Goal: Task Accomplishment & Management: Use online tool/utility

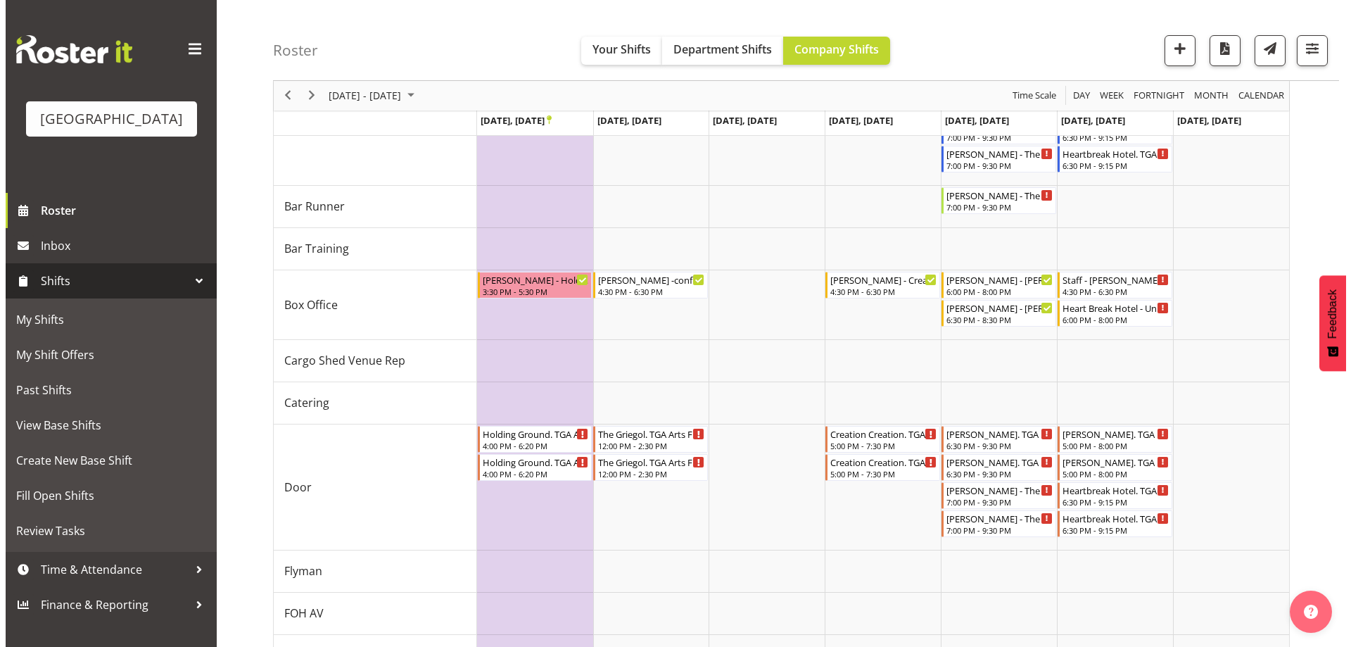
scroll to position [211, 0]
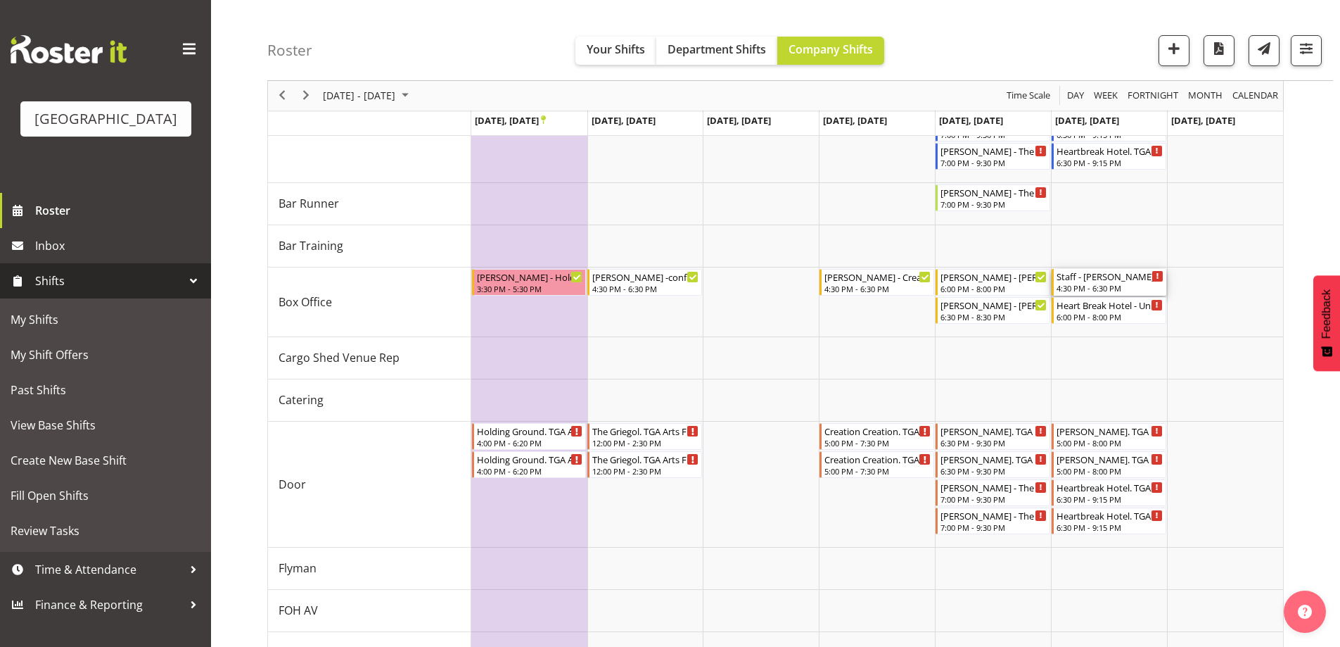
click at [1096, 283] on div "Staff - [PERSON_NAME] - Unfilled 4:30 PM - 6:30 PM" at bounding box center [1110, 282] width 107 height 27
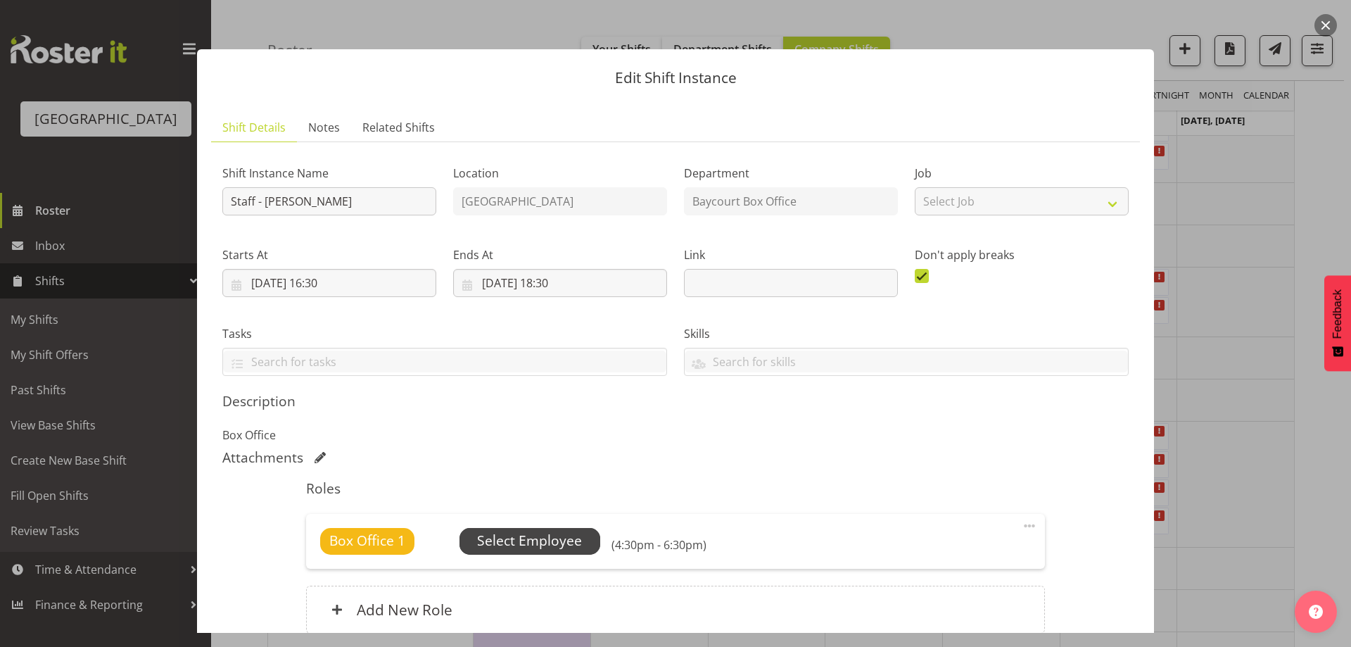
click at [503, 542] on span "Select Employee" at bounding box center [529, 540] width 105 height 20
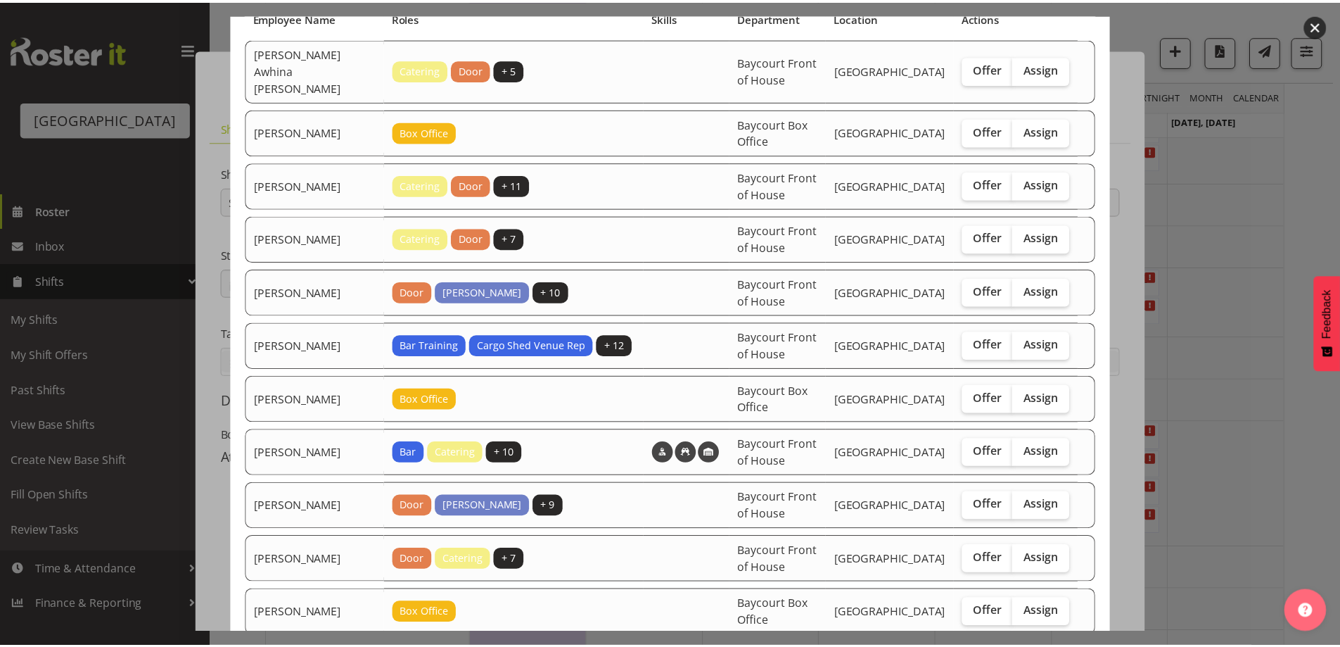
scroll to position [194, 0]
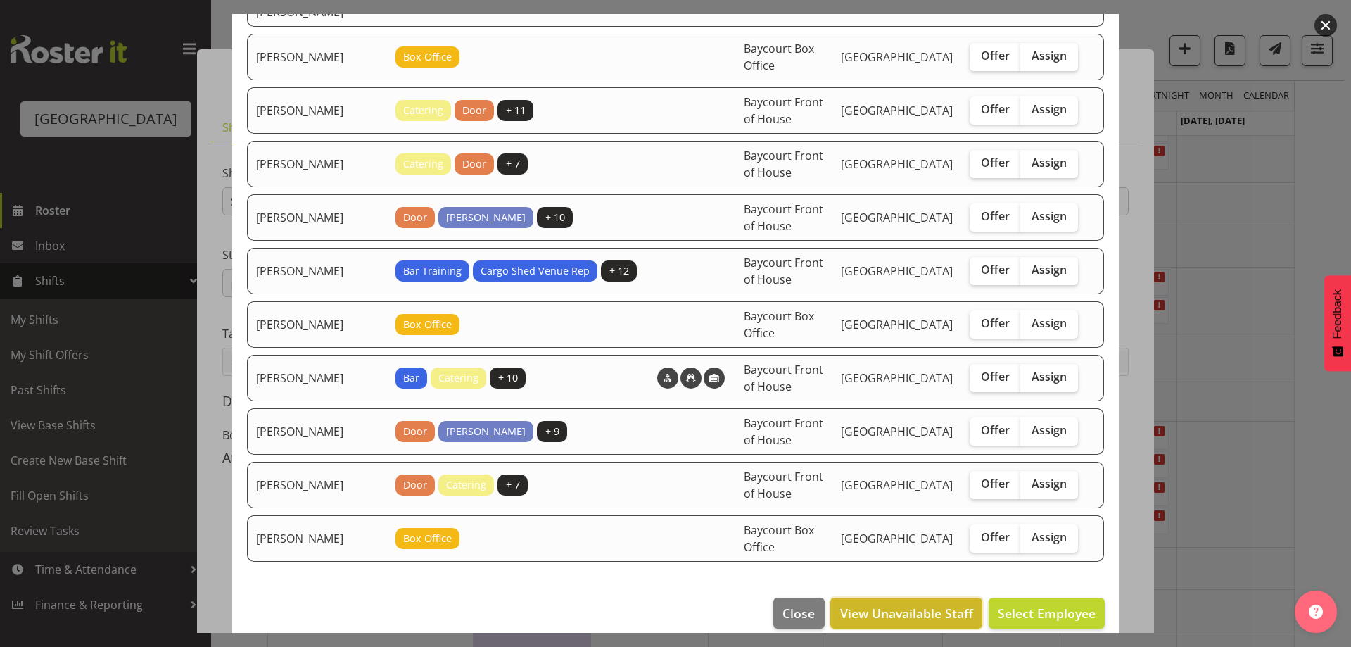
click at [905, 604] on span "View Unavailable Staff" at bounding box center [906, 613] width 133 height 18
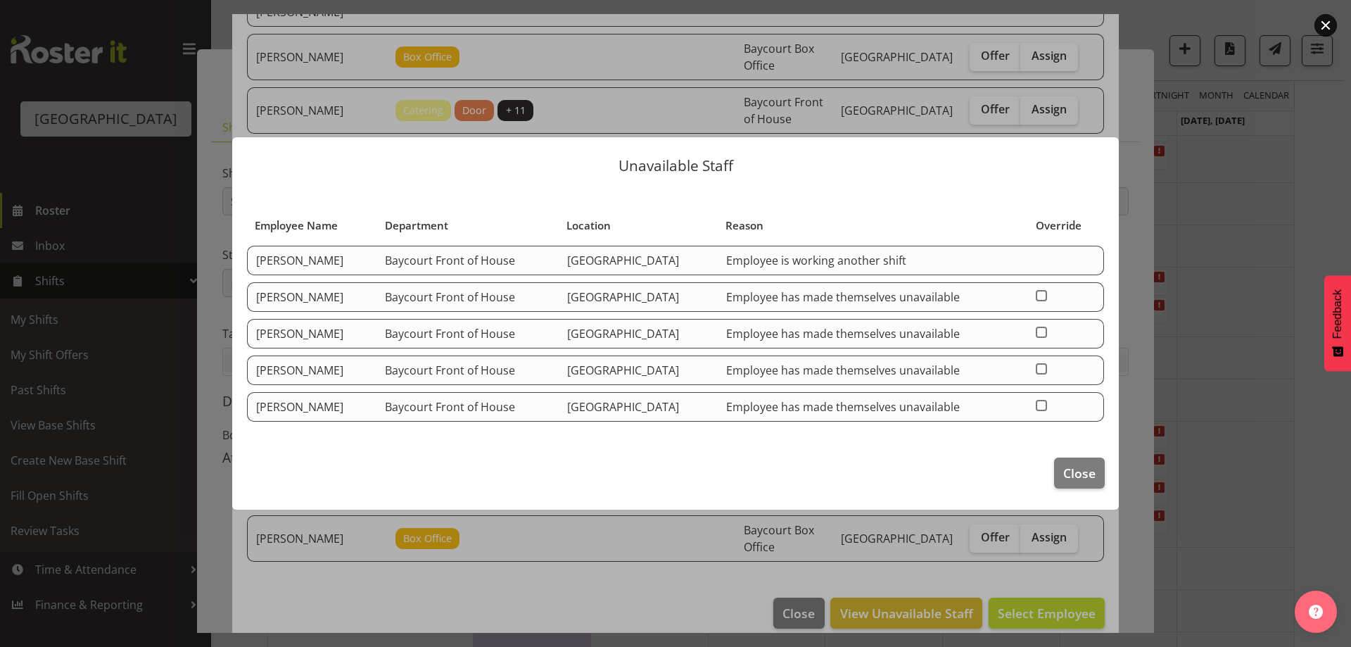
click at [1044, 263] on td at bounding box center [1065, 261] width 77 height 30
click at [1083, 477] on span "Close" at bounding box center [1079, 473] width 32 height 18
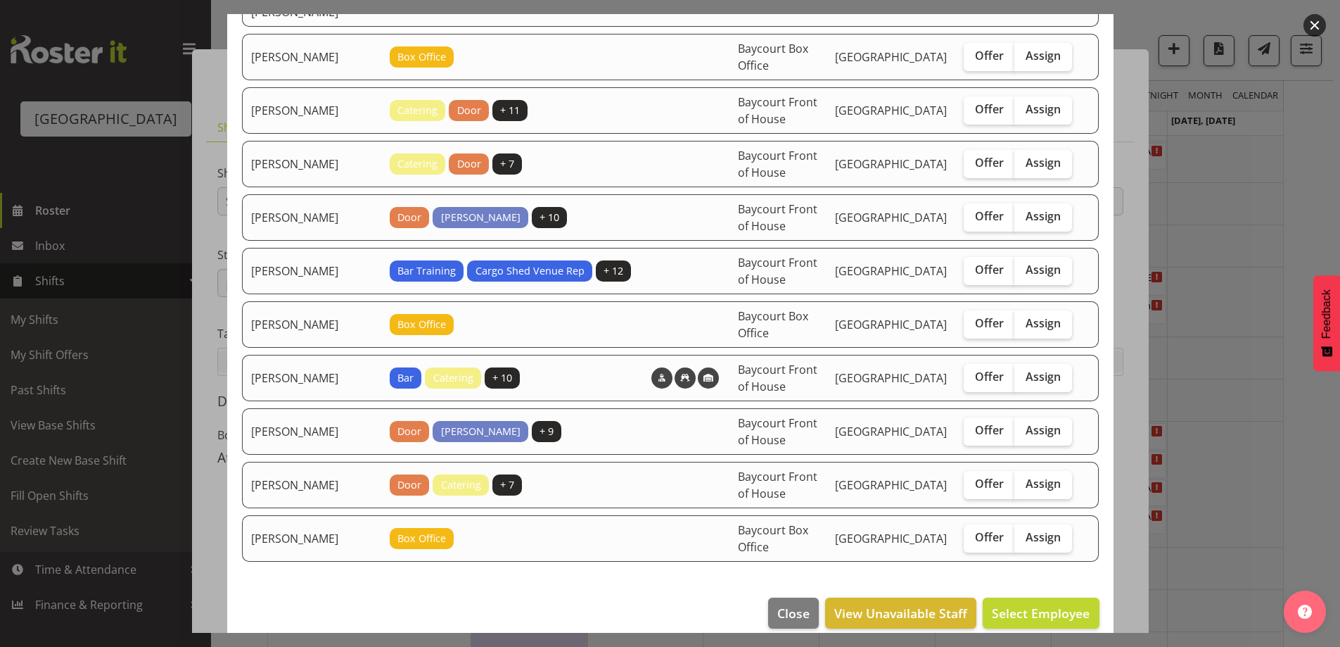
click at [1327, 23] on div at bounding box center [670, 323] width 1340 height 647
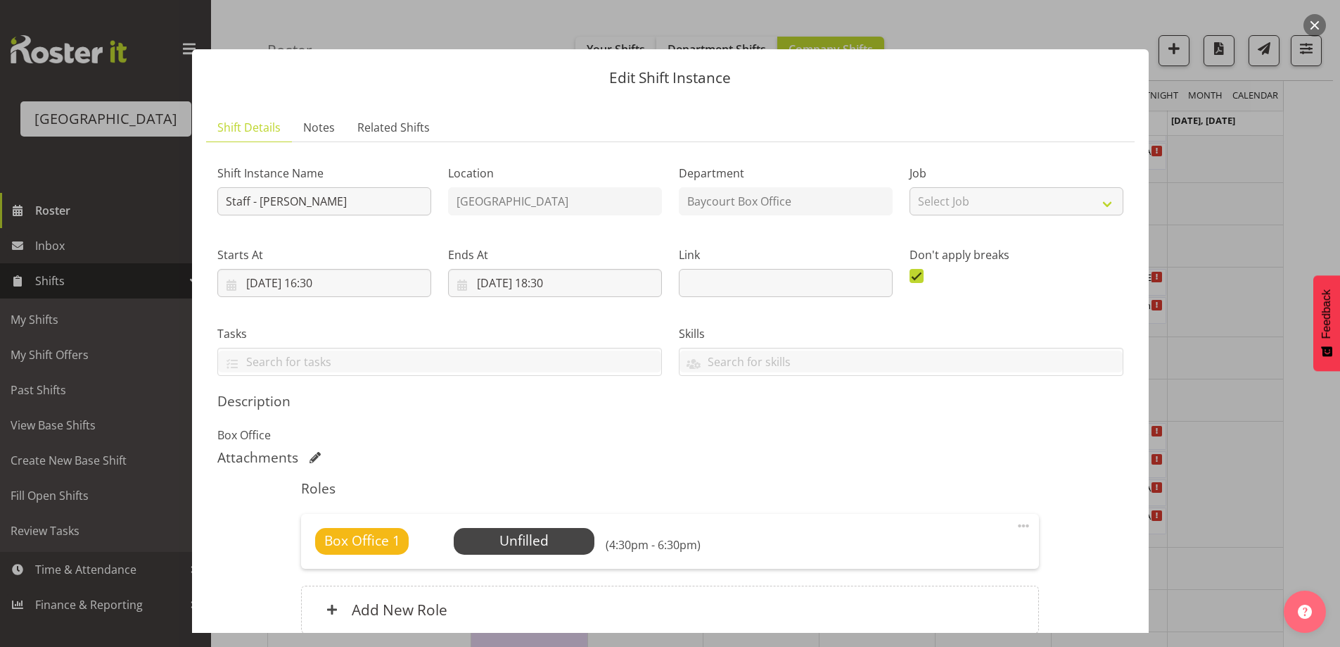
click at [1319, 23] on button "button" at bounding box center [1315, 25] width 23 height 23
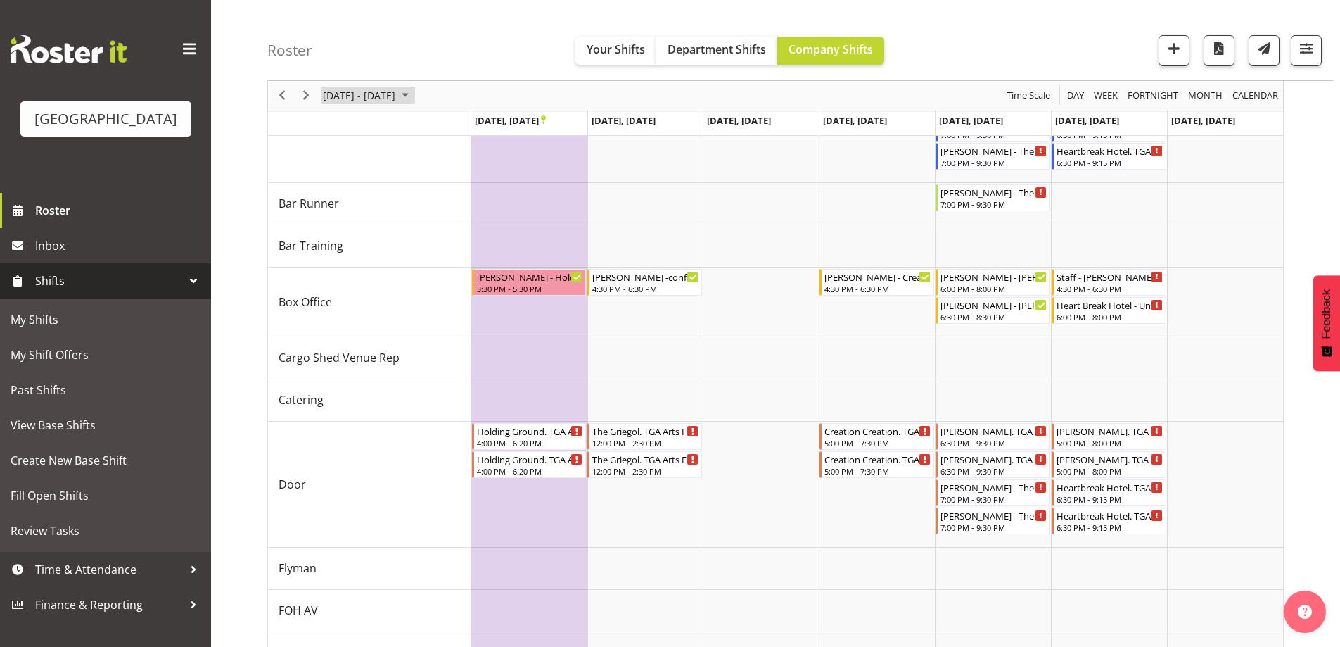
click at [380, 92] on span "[DATE] - [DATE]" at bounding box center [358, 96] width 75 height 18
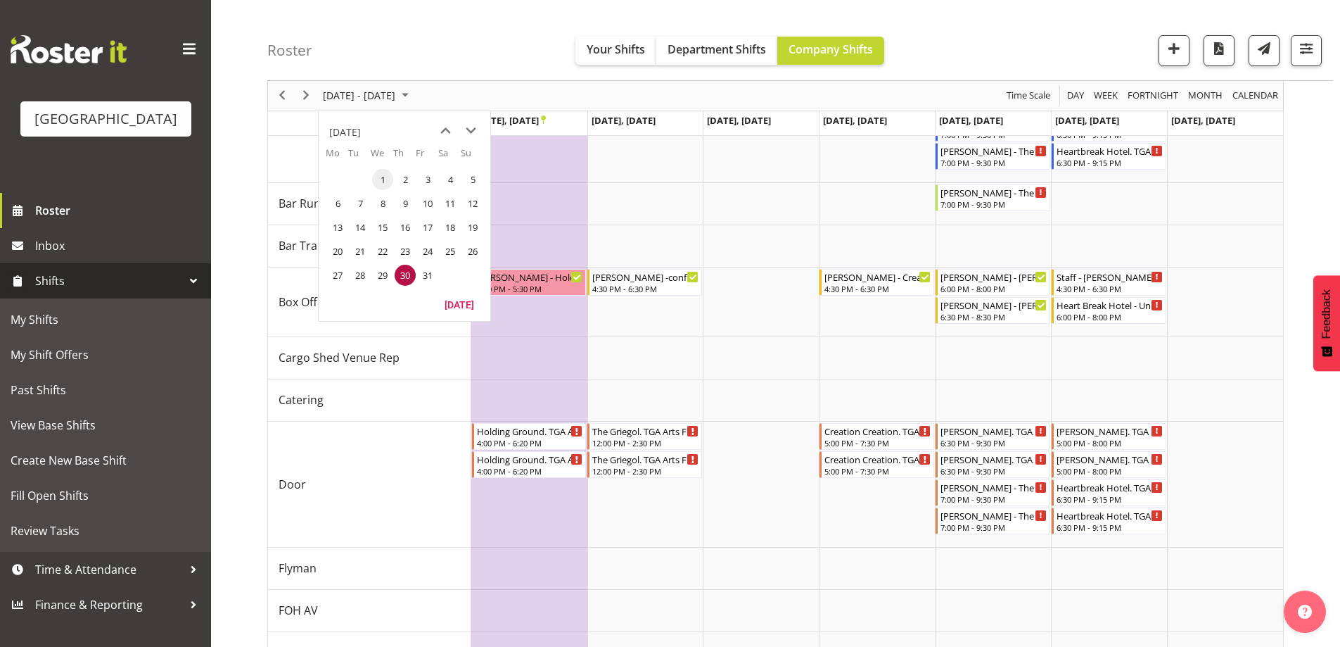
click at [382, 177] on span "1" at bounding box center [382, 179] width 21 height 21
